Goal: Task Accomplishment & Management: Use online tool/utility

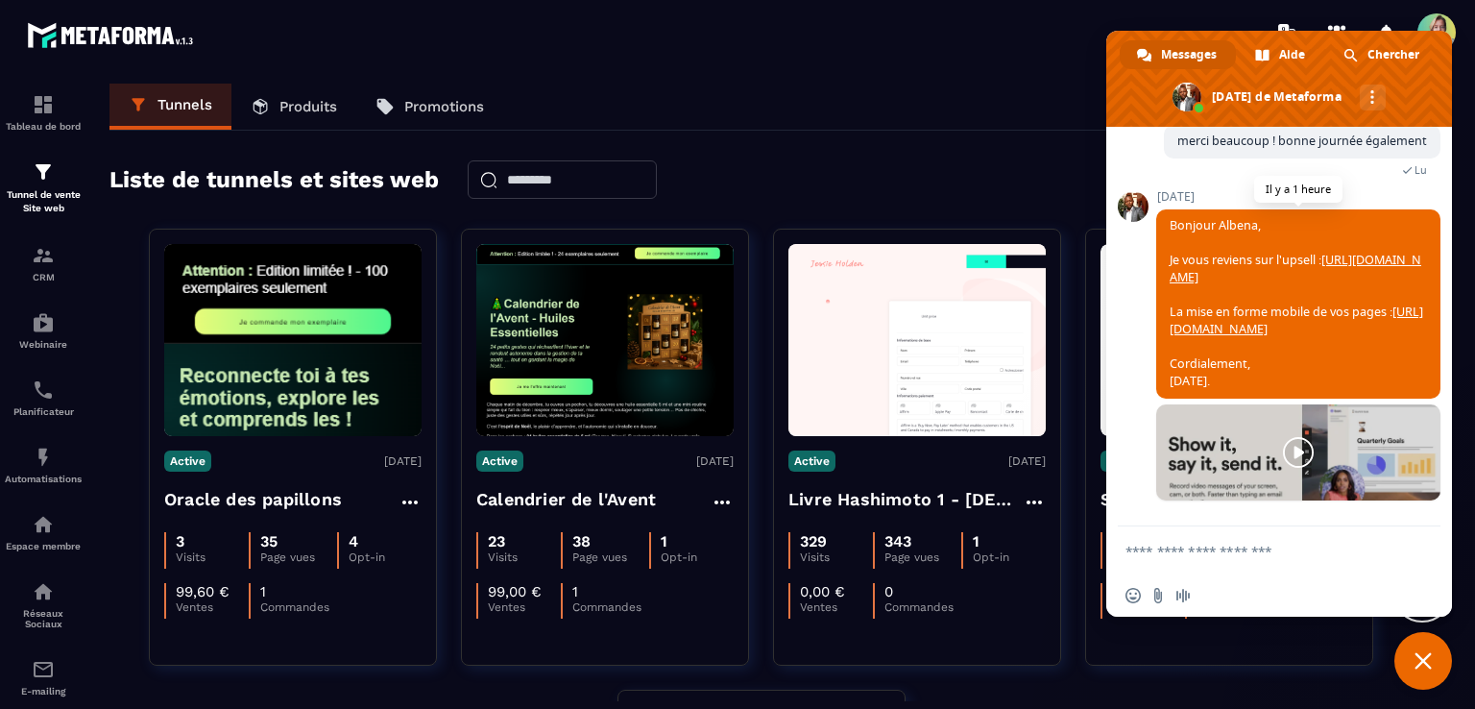
click at [1205, 252] on link "[URL][DOMAIN_NAME]" at bounding box center [1295, 269] width 252 height 34
click at [1233, 310] on link "[URL][DOMAIN_NAME]" at bounding box center [1295, 320] width 253 height 34
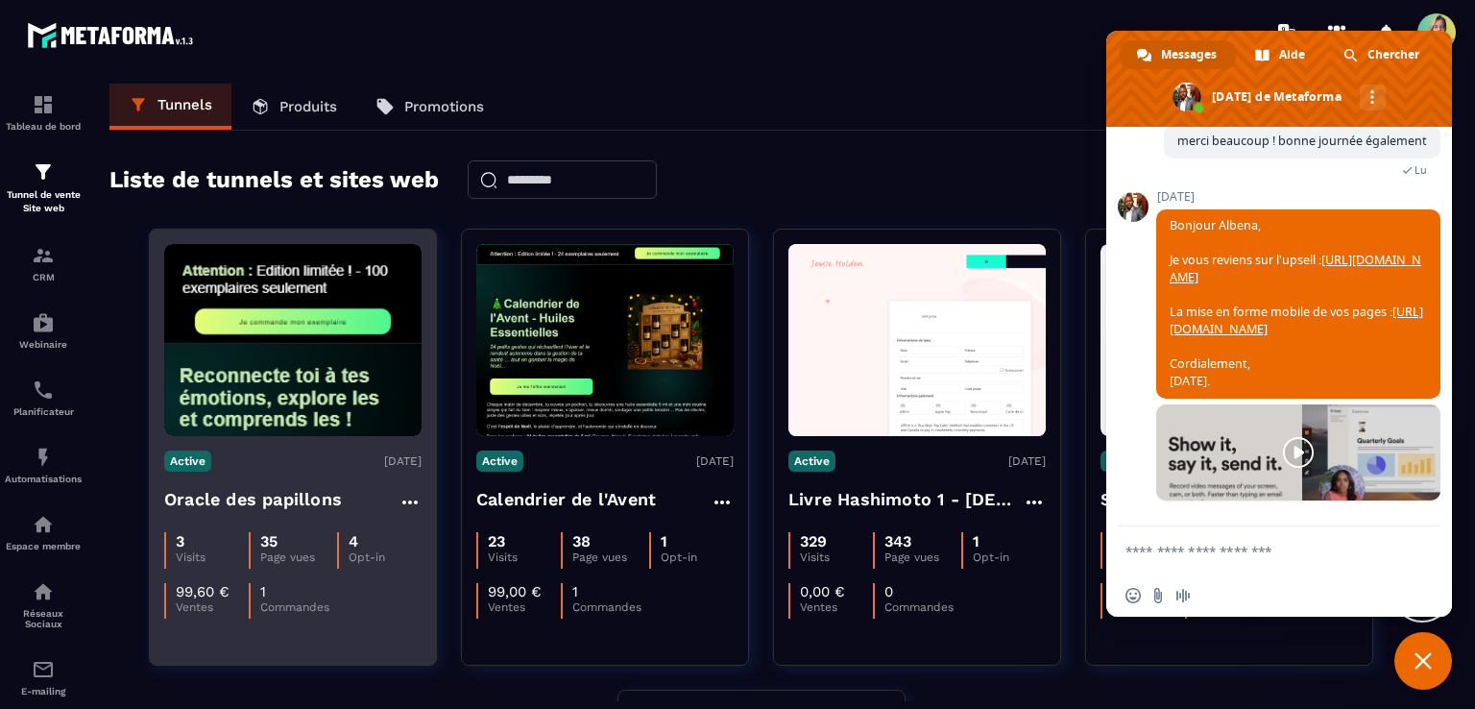
click at [337, 277] on img at bounding box center [292, 340] width 257 height 192
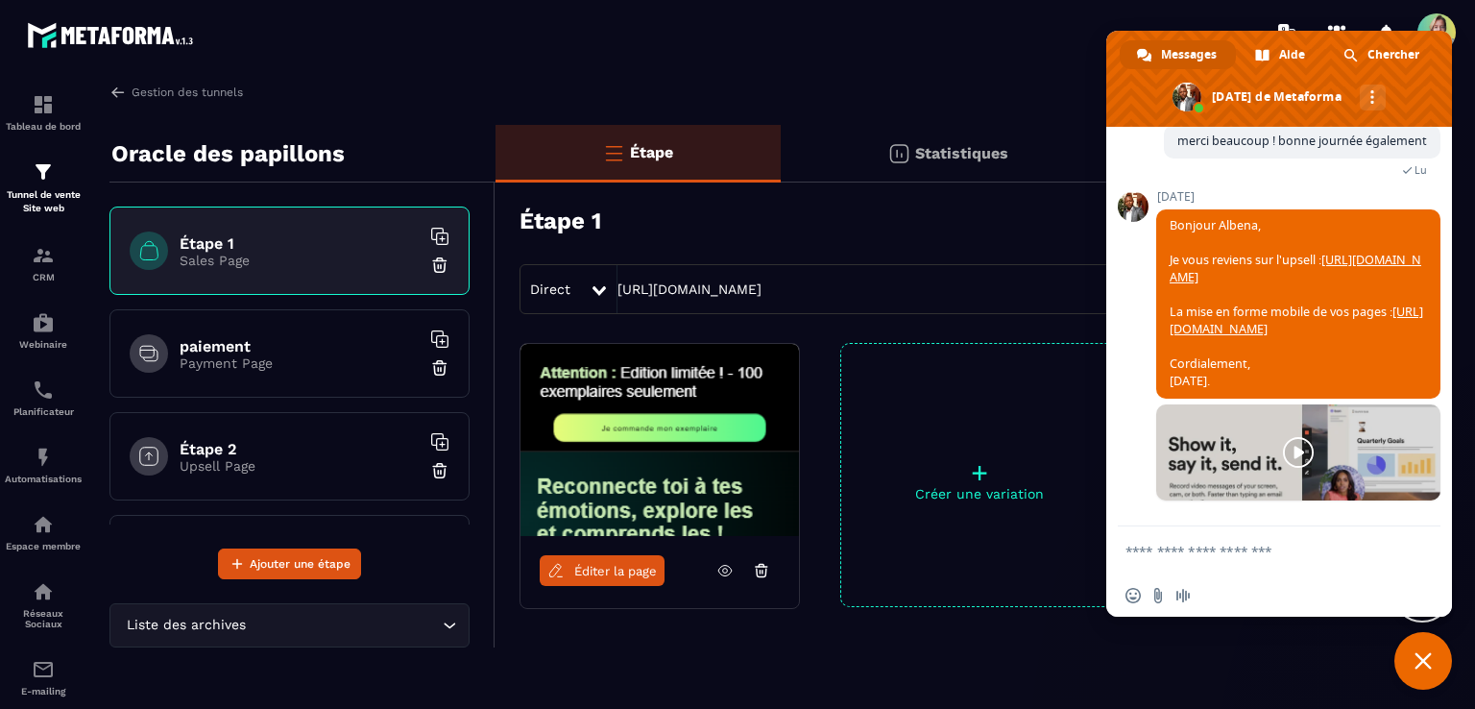
click at [723, 569] on icon at bounding box center [724, 570] width 17 height 17
click at [291, 351] on h6 "paiement" at bounding box center [300, 346] width 240 height 18
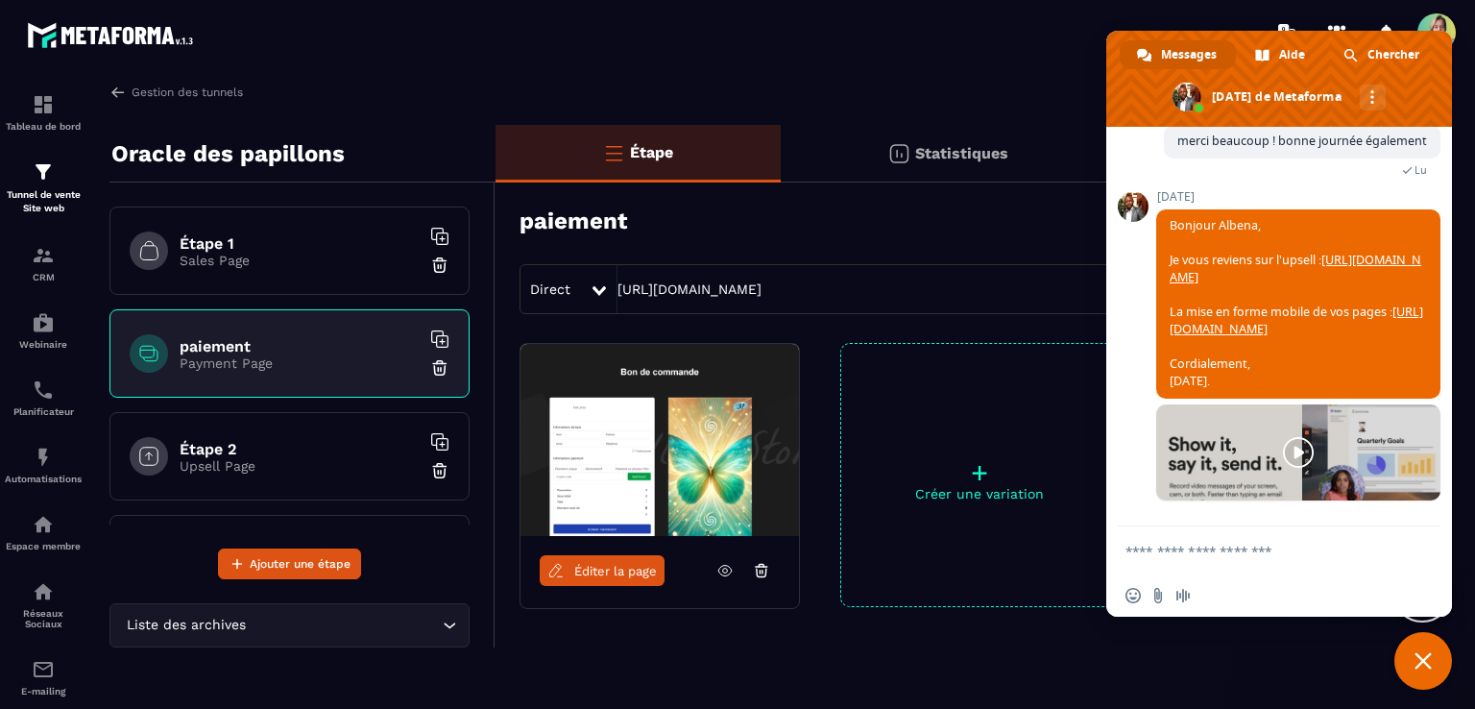
click at [721, 572] on icon at bounding box center [724, 570] width 17 height 17
click at [300, 453] on h6 "Étape 2" at bounding box center [300, 449] width 240 height 18
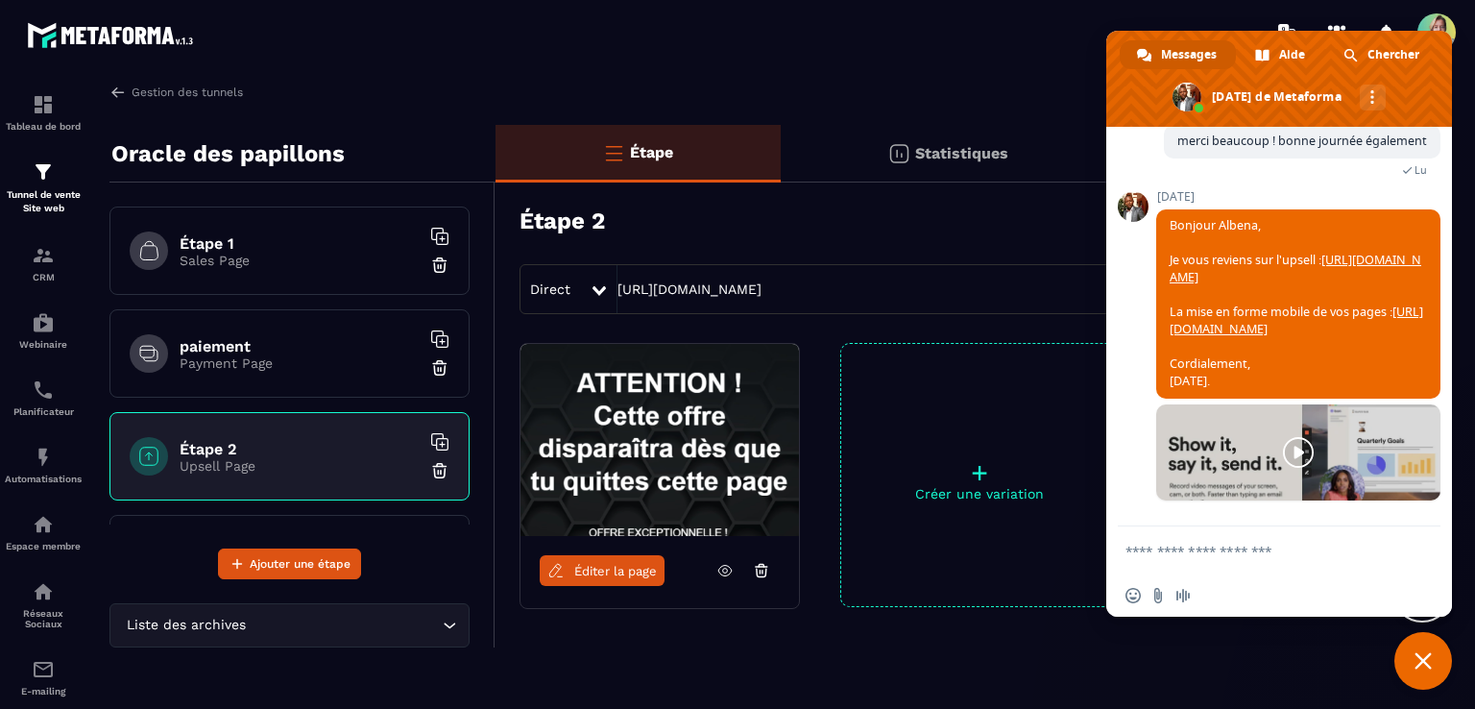
click at [720, 573] on icon at bounding box center [724, 570] width 13 height 11
click at [220, 252] on p "Sales Page" at bounding box center [300, 259] width 240 height 15
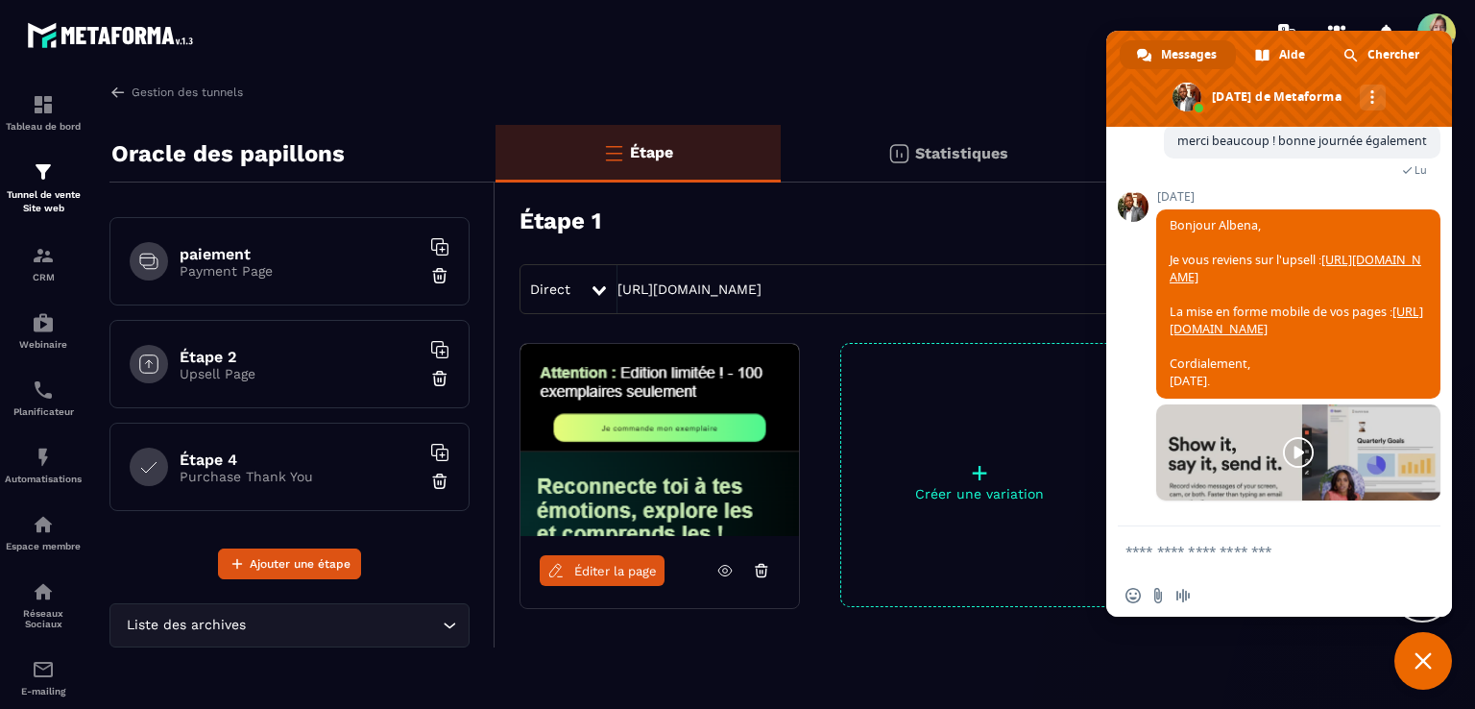
scroll to position [60, 0]
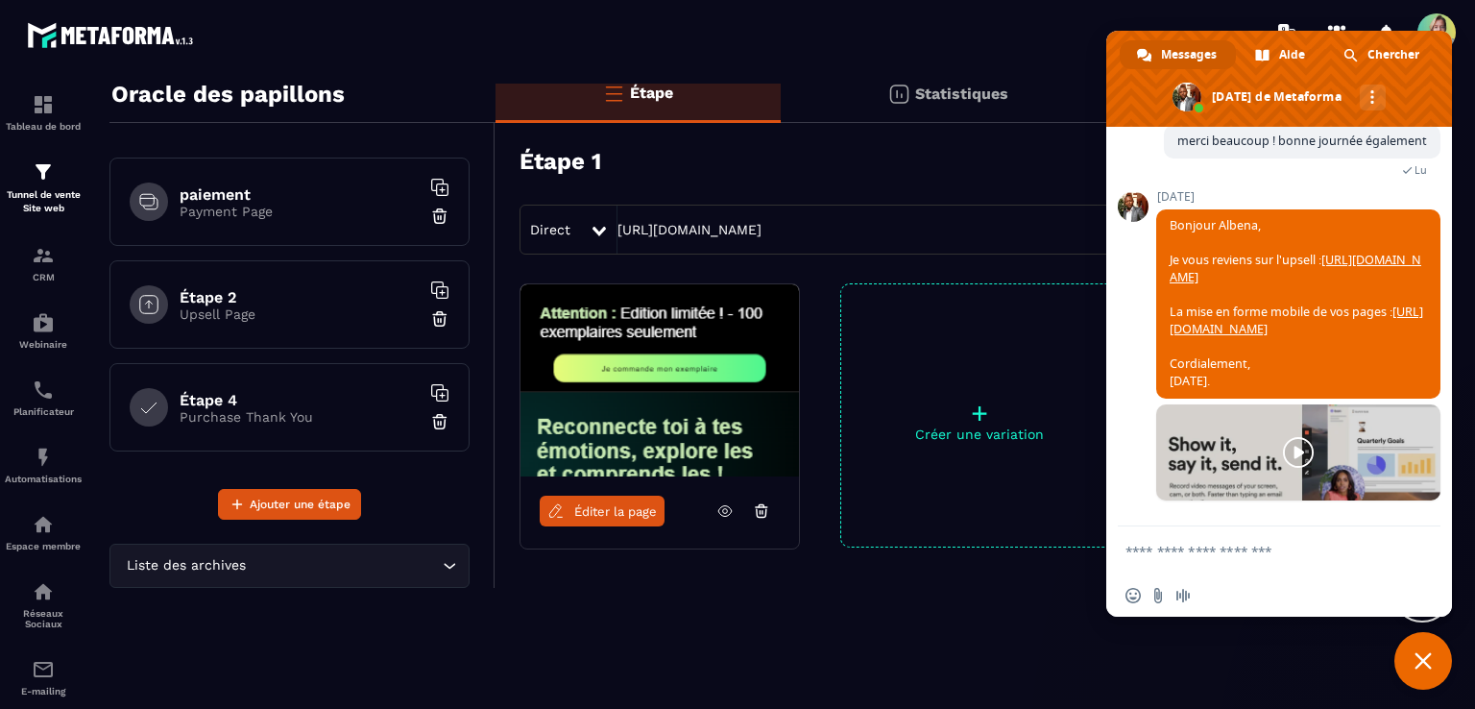
click at [282, 403] on h6 "Étape 4" at bounding box center [300, 400] width 240 height 18
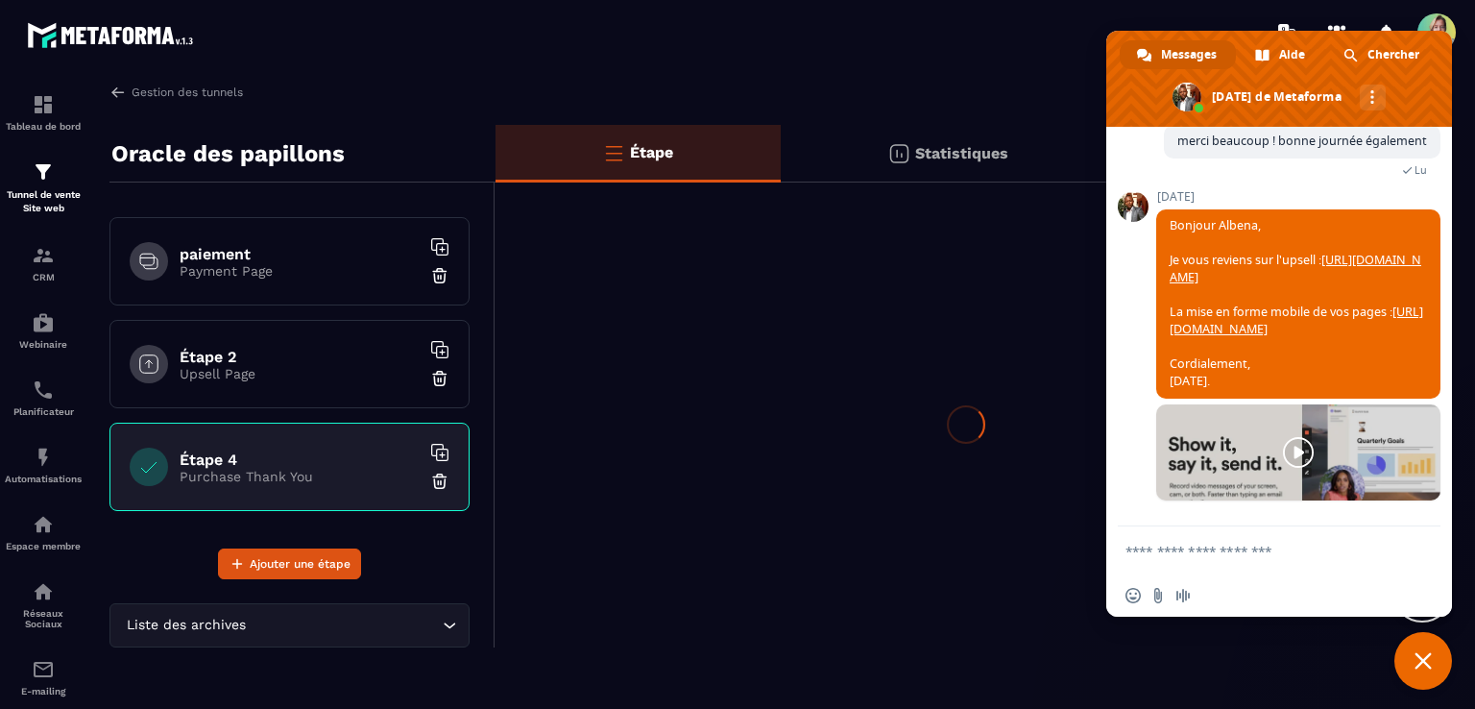
scroll to position [0, 0]
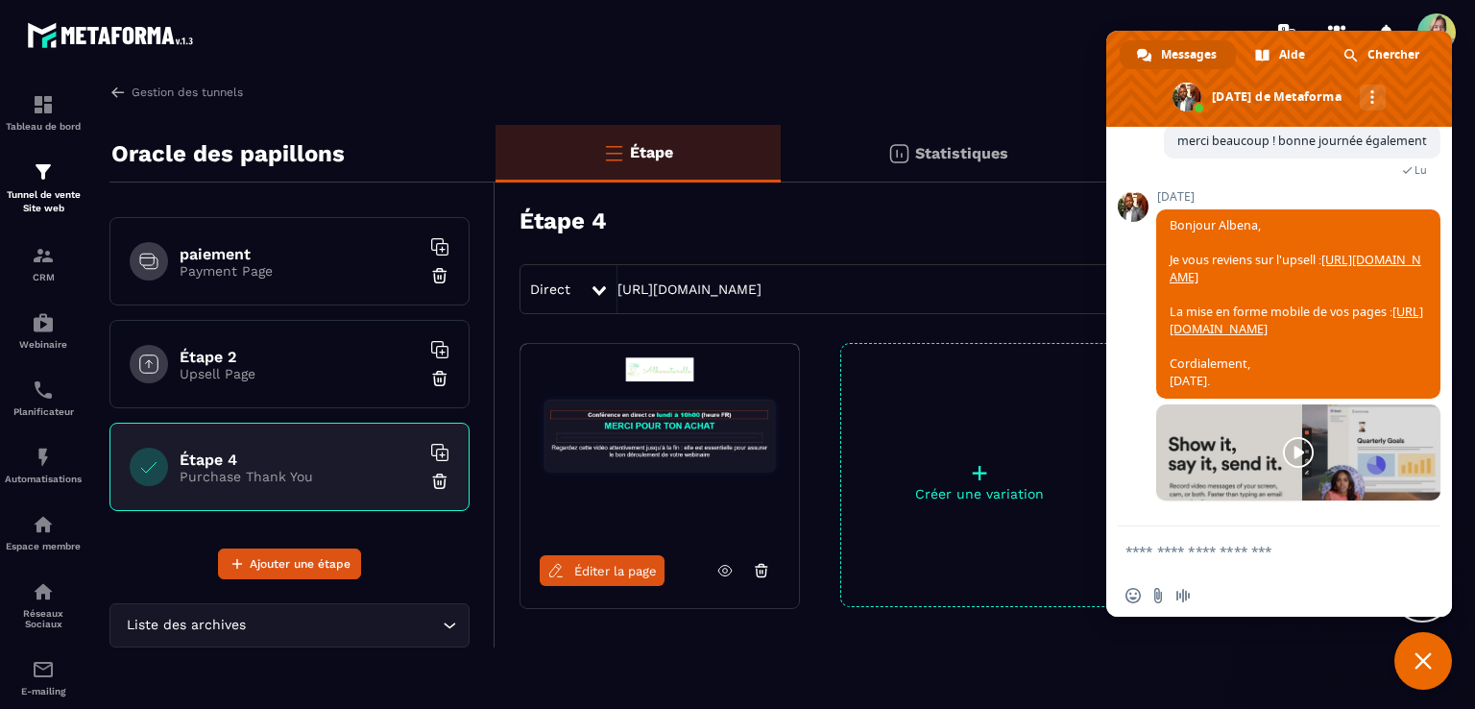
click at [687, 424] on img at bounding box center [659, 440] width 278 height 192
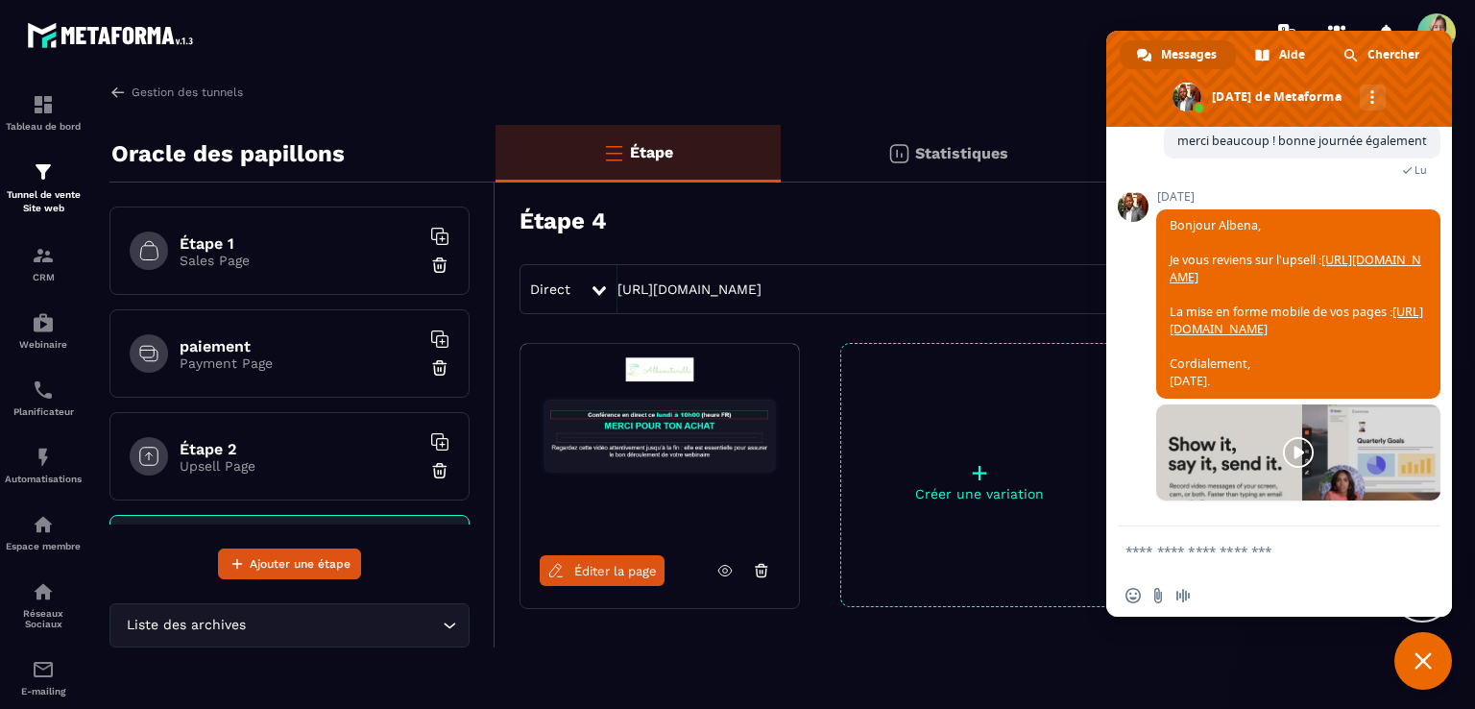
click at [260, 264] on p "Sales Page" at bounding box center [300, 259] width 240 height 15
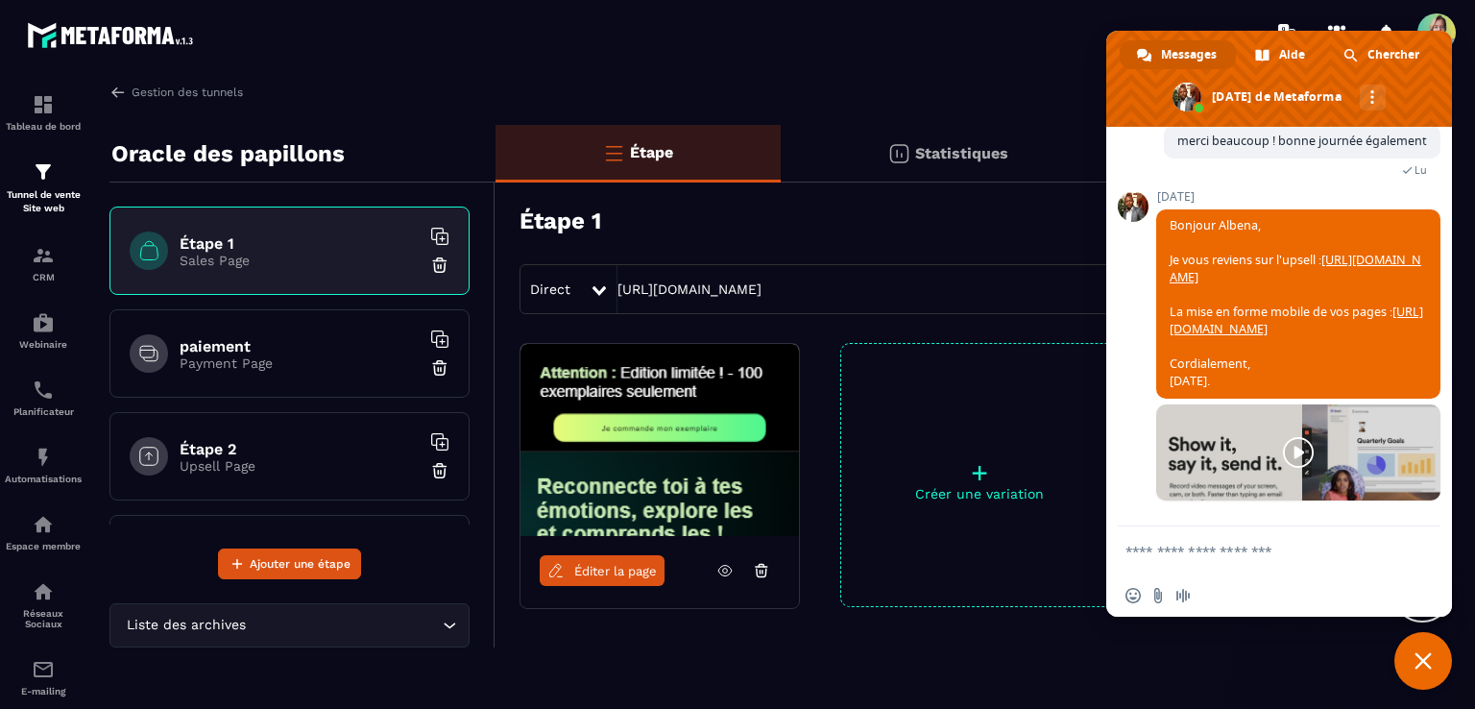
click at [642, 571] on span "Éditer la page" at bounding box center [615, 571] width 83 height 14
